Goal: Register for event/course

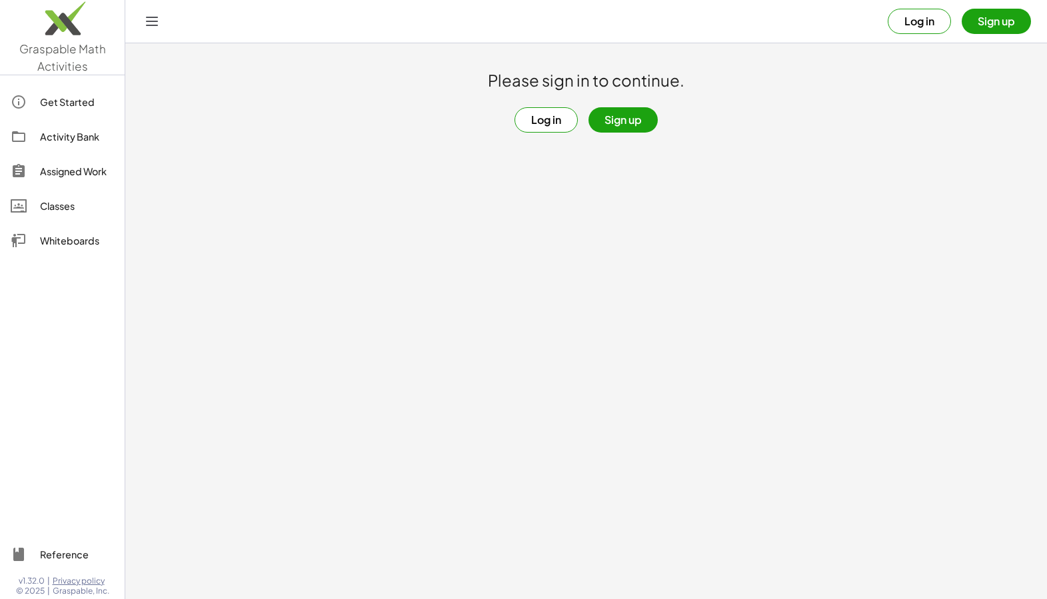
click at [549, 125] on button "Log in" at bounding box center [546, 119] width 63 height 25
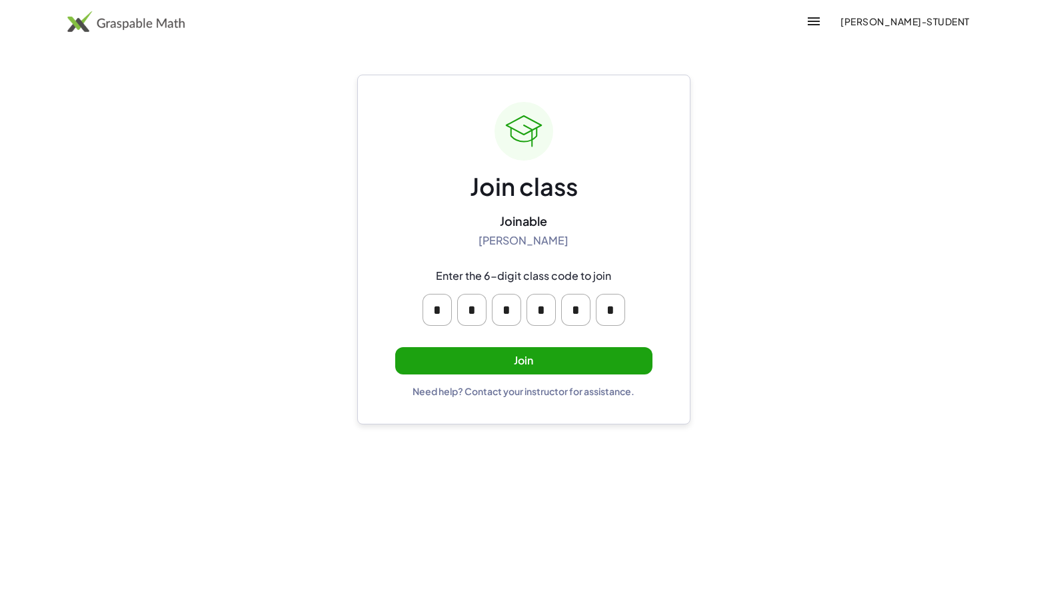
click at [573, 361] on button "Join" at bounding box center [523, 360] width 257 height 27
